Goal: Check status: Check status

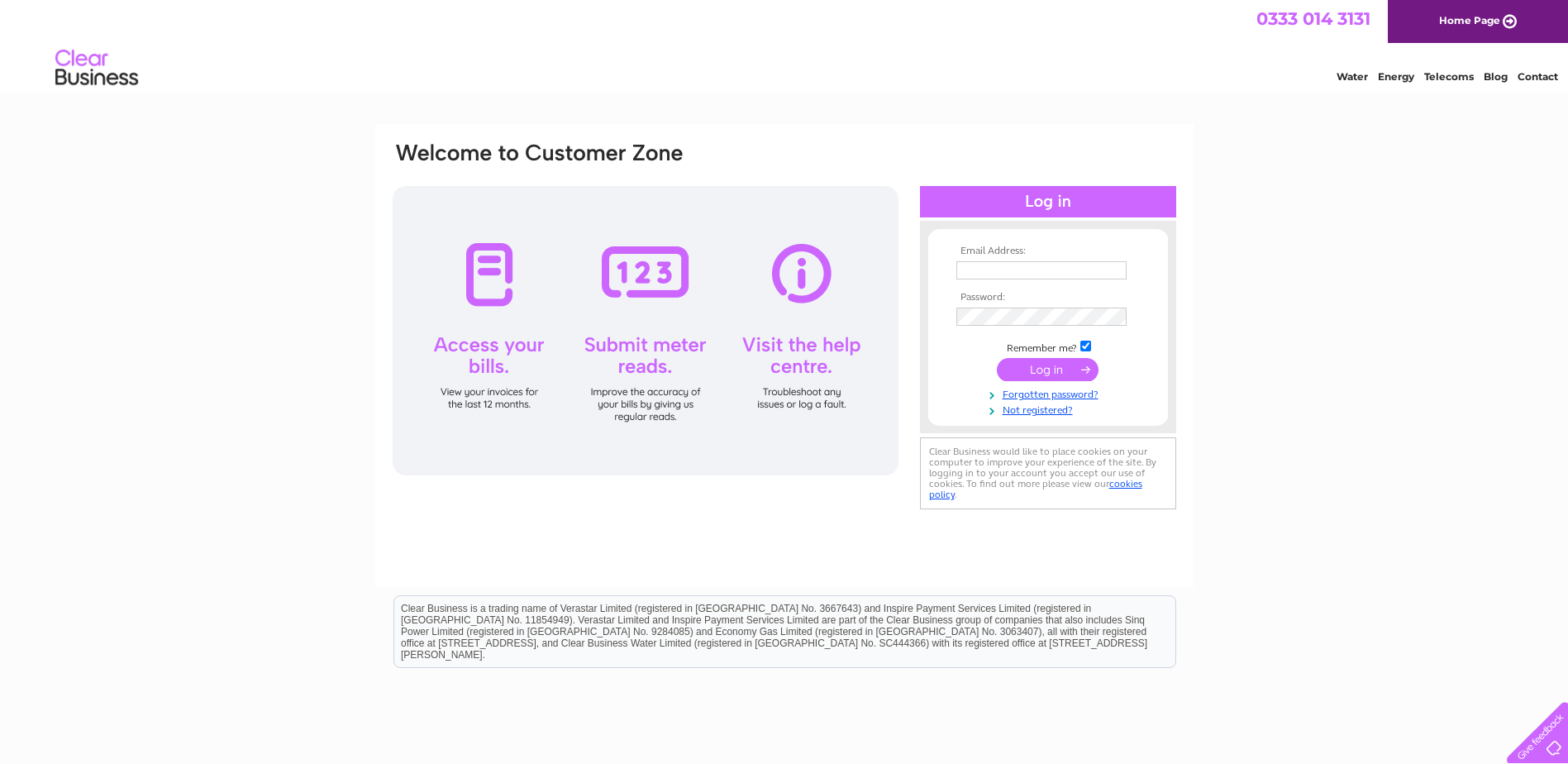
type input "[EMAIL_ADDRESS][DOMAIN_NAME]"
click at [1042, 373] on input "submit" at bounding box center [1047, 369] width 101 height 23
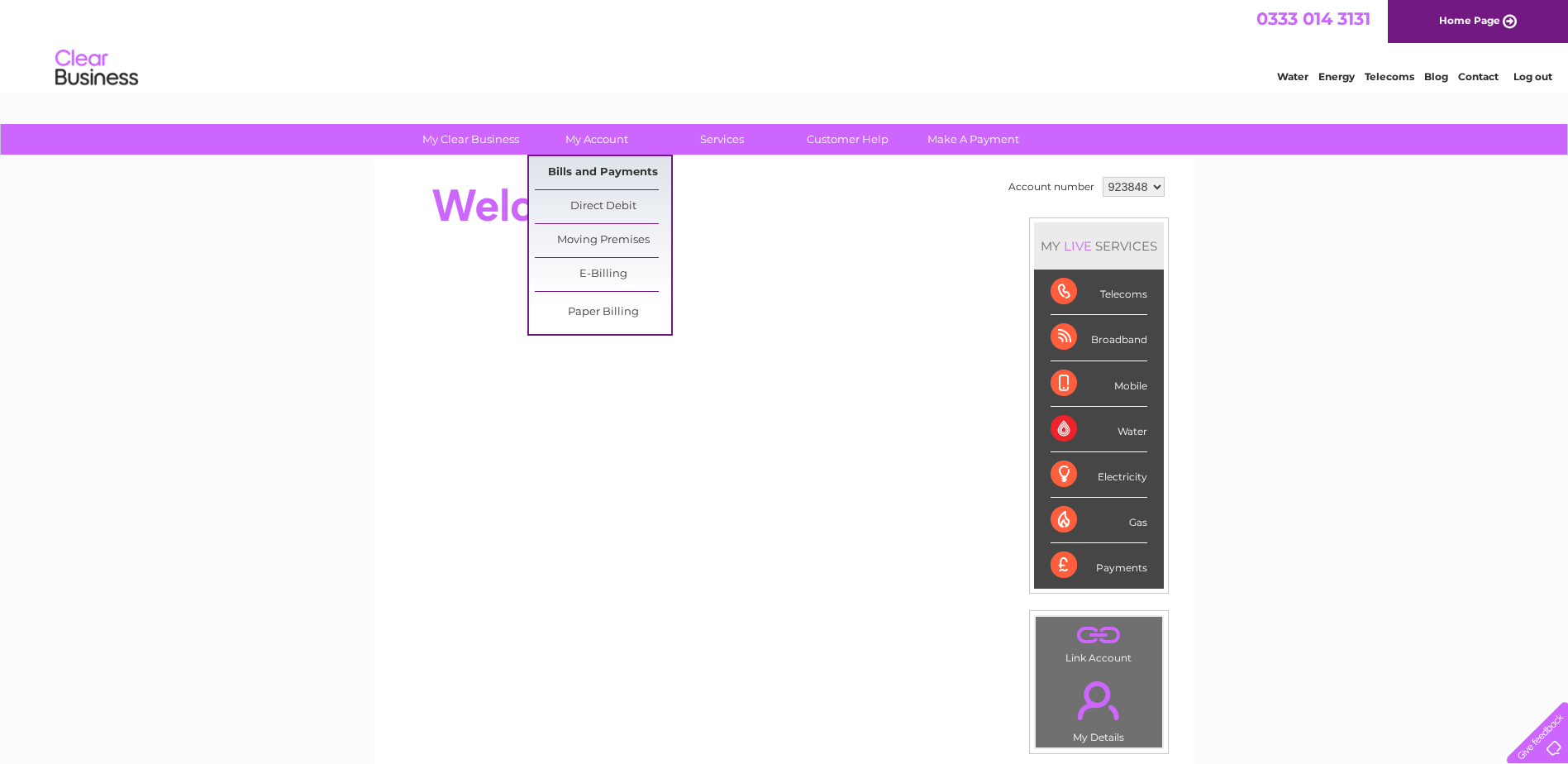
click at [606, 167] on link "Bills and Payments" at bounding box center [602, 173] width 136 height 34
